Goal: Leave review/rating: Share an evaluation or opinion about a product, service, or content

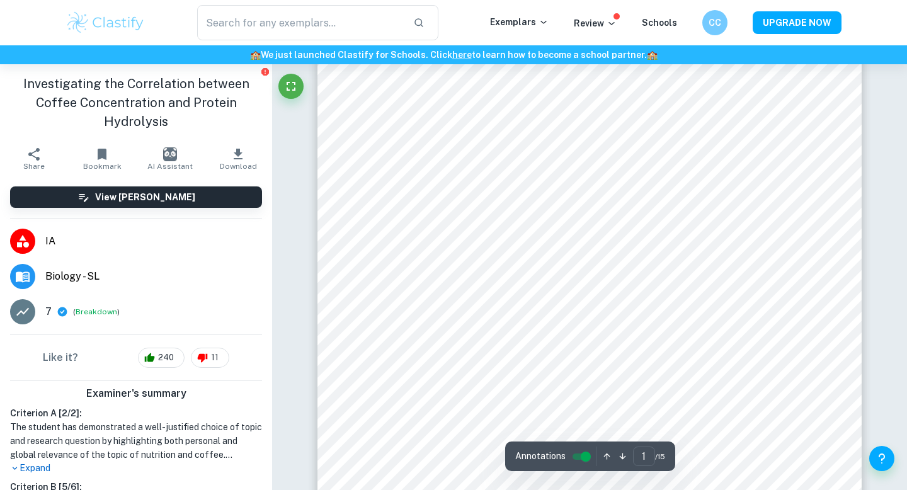
scroll to position [914, 0]
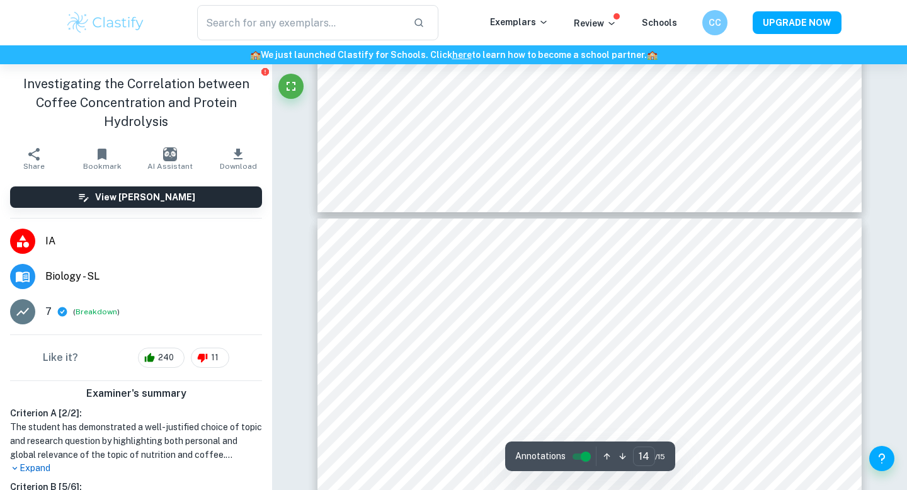
type input "13"
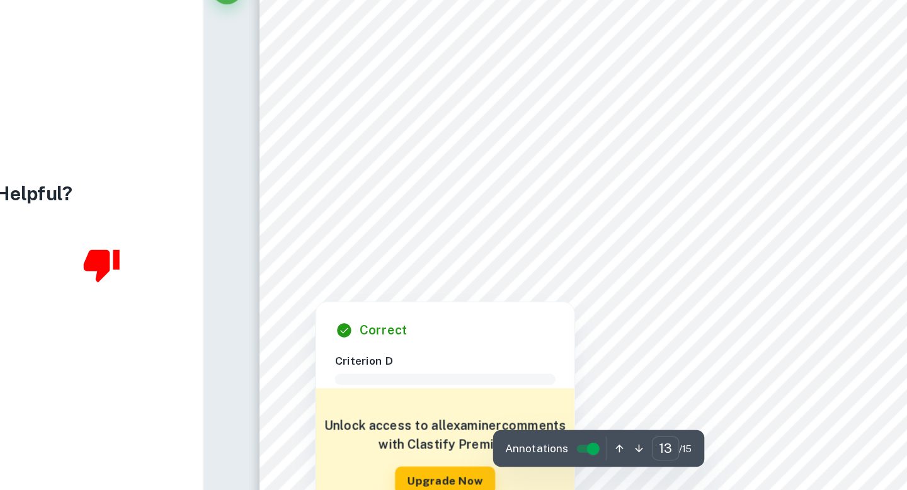
scroll to position [8823, 0]
